Goal: Check status: Check status

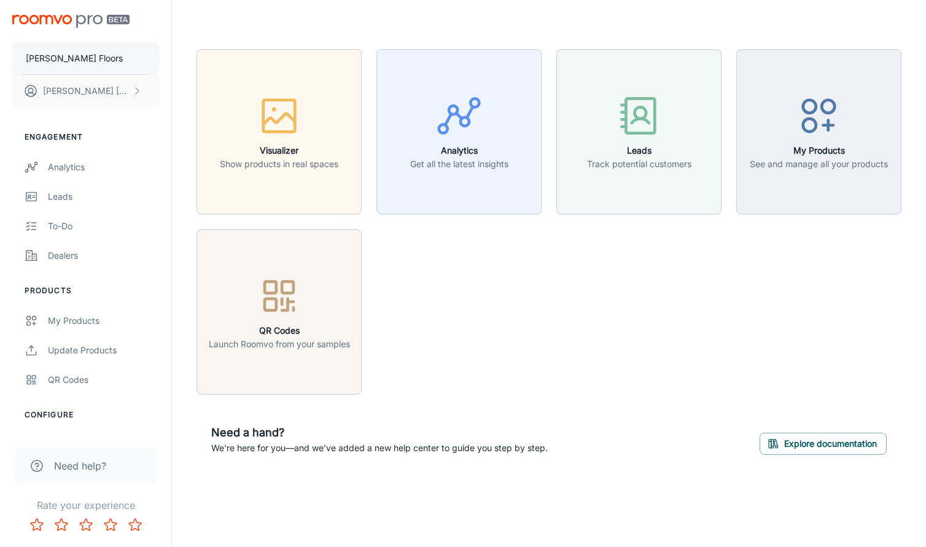
click at [87, 52] on button "[PERSON_NAME] Floors" at bounding box center [85, 58] width 147 height 32
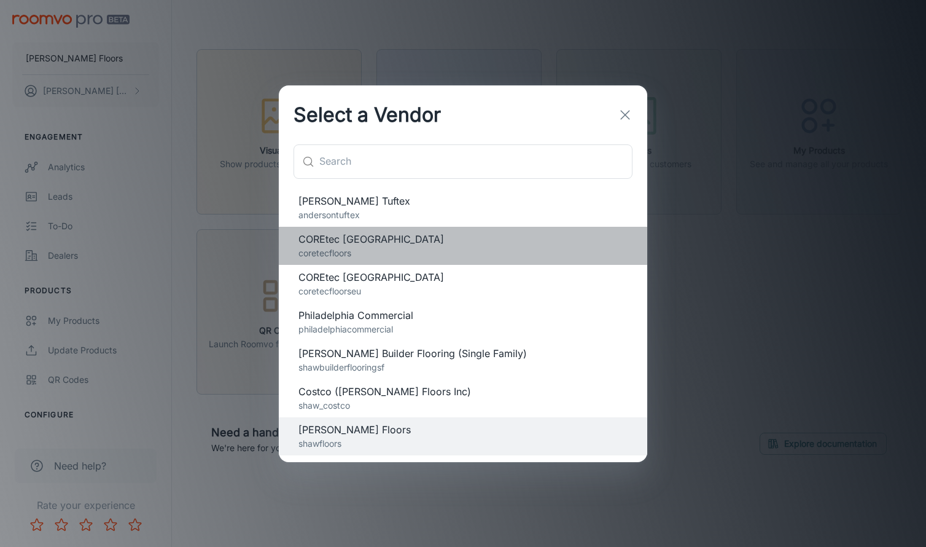
click at [362, 247] on p "coretecfloors" at bounding box center [462, 253] width 329 height 14
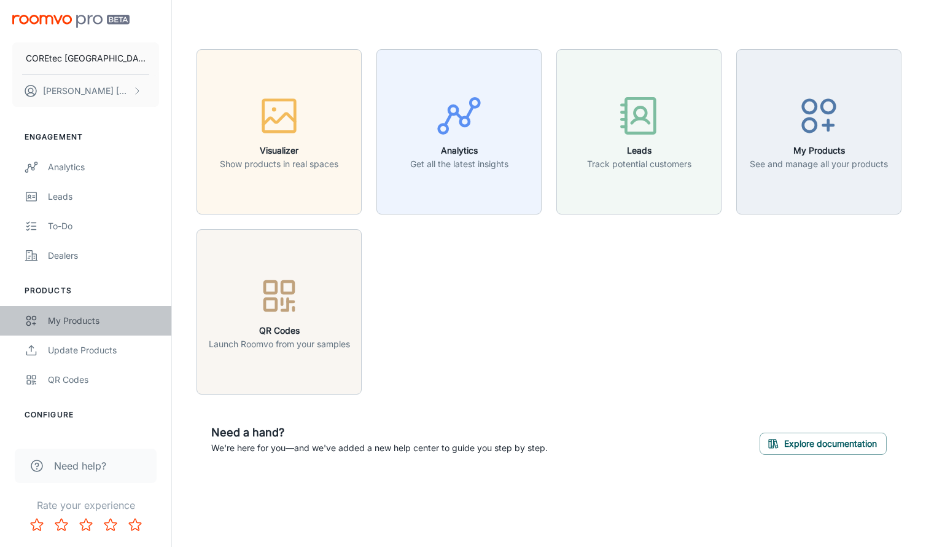
click at [71, 322] on div "My Products" at bounding box center [103, 321] width 111 height 14
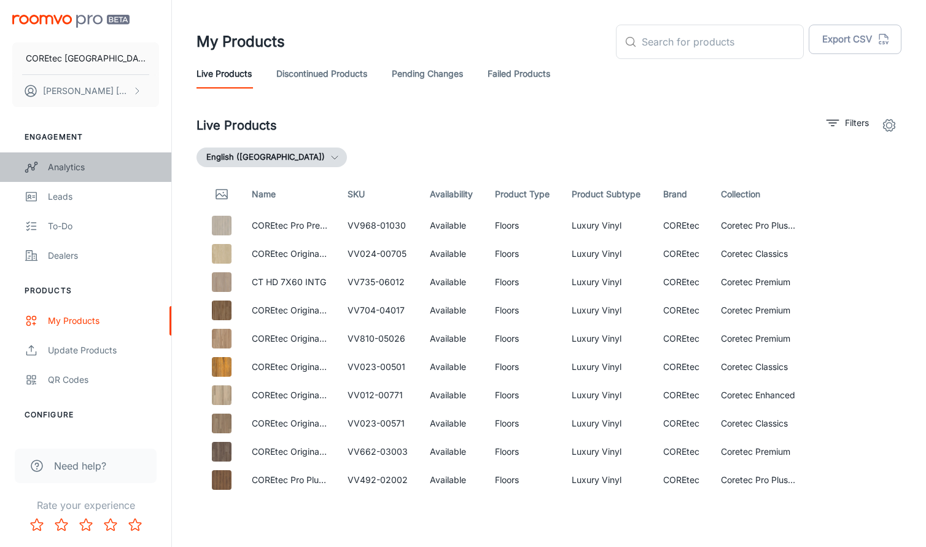
click at [66, 165] on div "Analytics" at bounding box center [103, 167] width 111 height 14
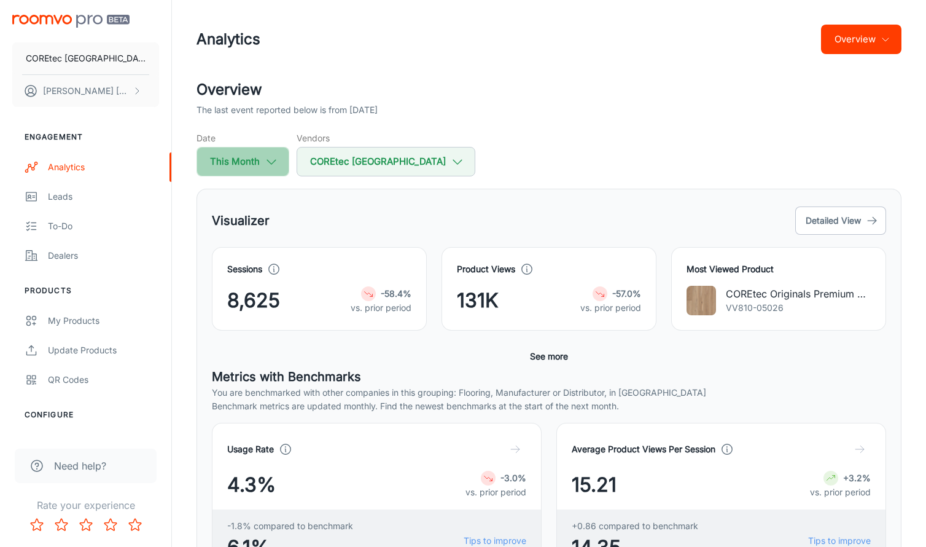
click at [273, 155] on icon "button" at bounding box center [272, 162] width 14 height 14
select select "7"
select select "2025"
select select "7"
select select "2025"
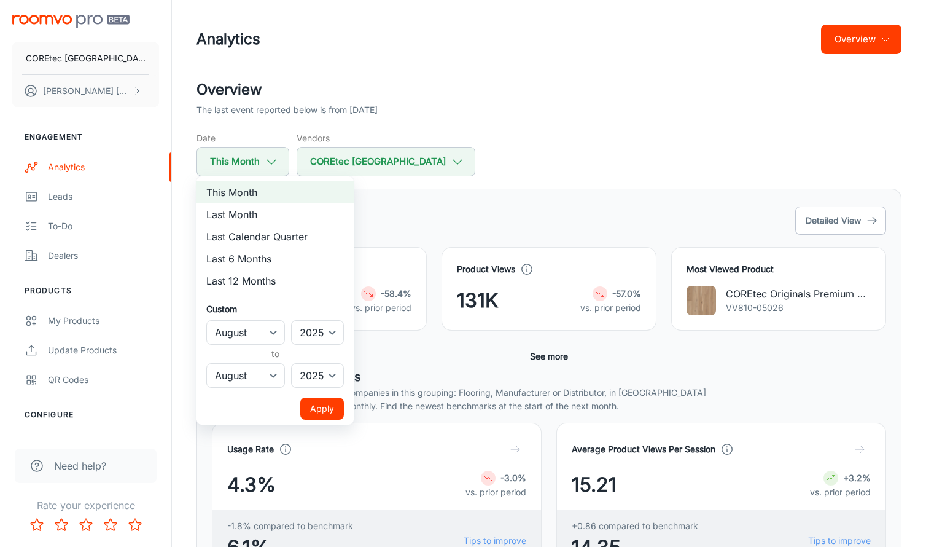
click at [267, 217] on li "Last Month" at bounding box center [275, 214] width 157 height 22
select select "6"
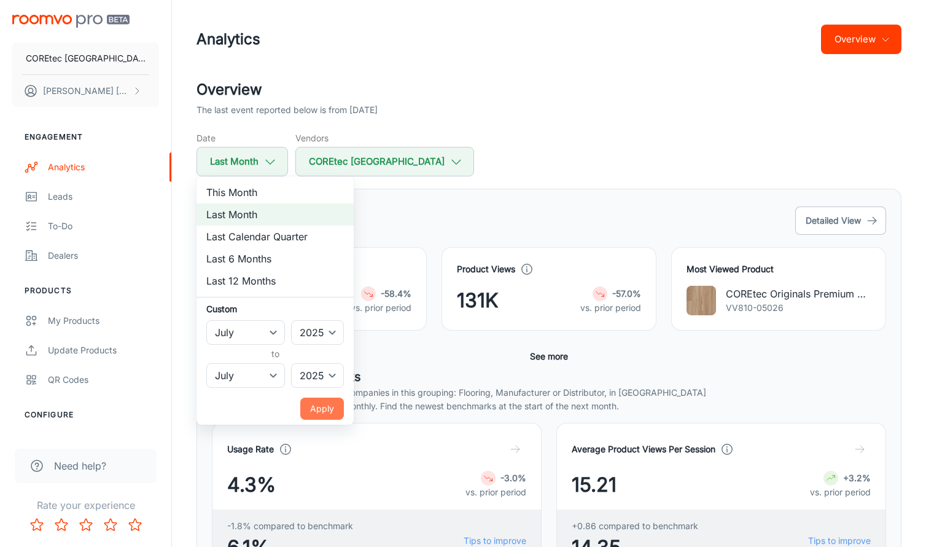
click at [330, 404] on button "Apply" at bounding box center [322, 408] width 44 height 22
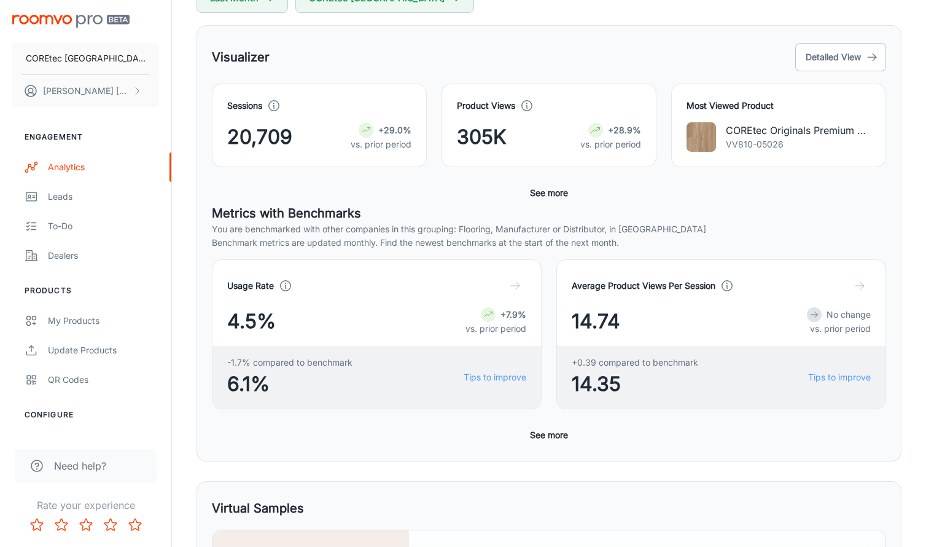
scroll to position [165, 0]
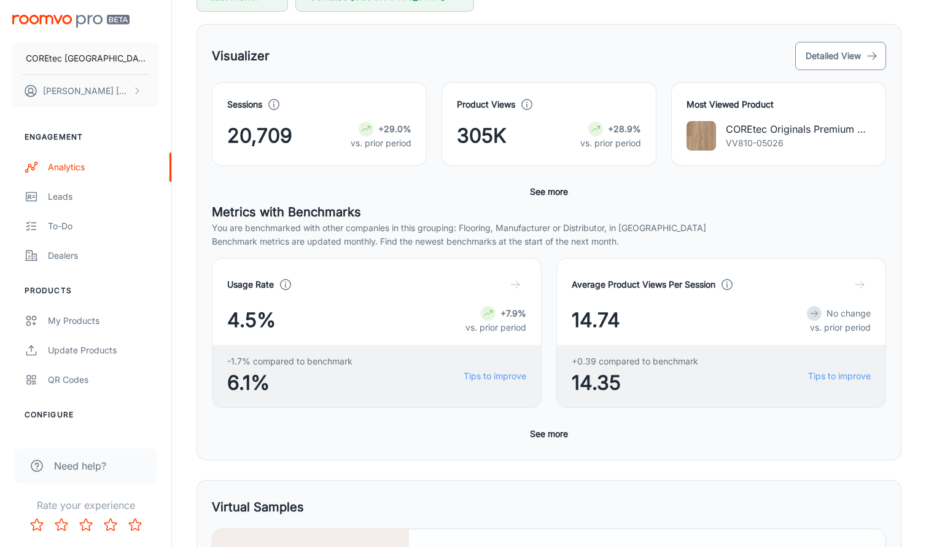
click at [851, 50] on button "Detailed View" at bounding box center [840, 56] width 91 height 28
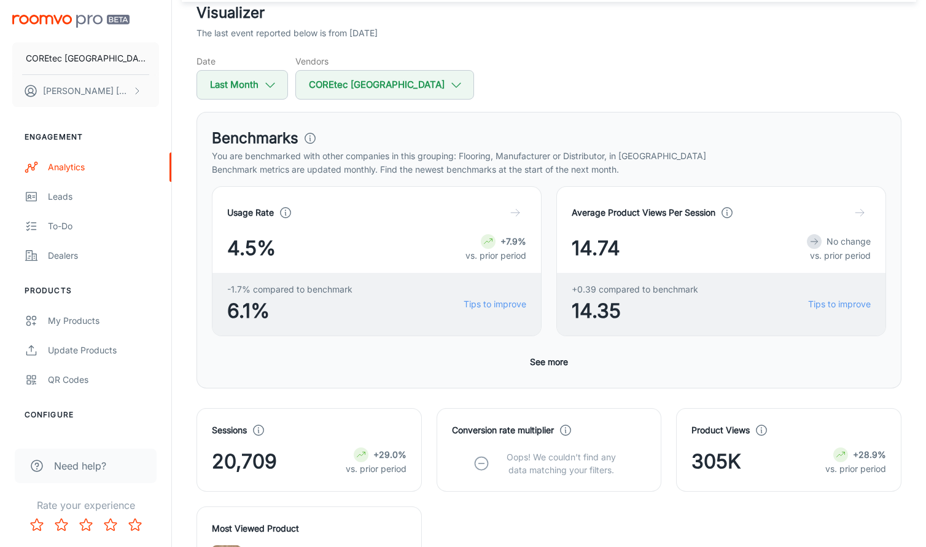
scroll to position [113, 0]
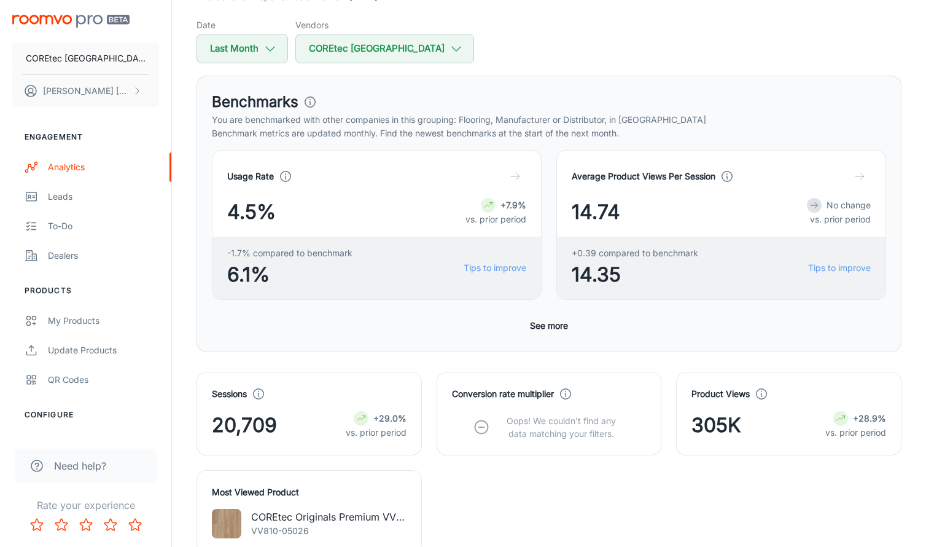
click at [863, 177] on icon "button" at bounding box center [860, 176] width 12 height 12
